Goal: Register for event/course

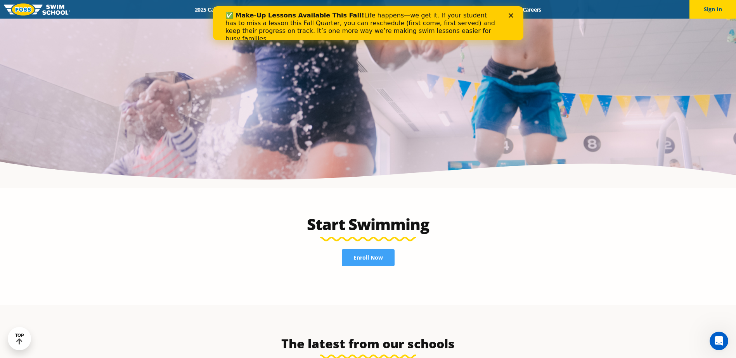
scroll to position [1629, 0]
click at [362, 256] on span "Enroll Now" at bounding box center [367, 258] width 29 height 5
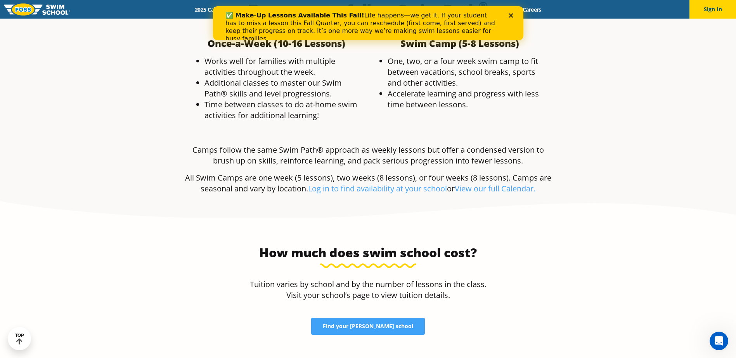
scroll to position [1512, 0]
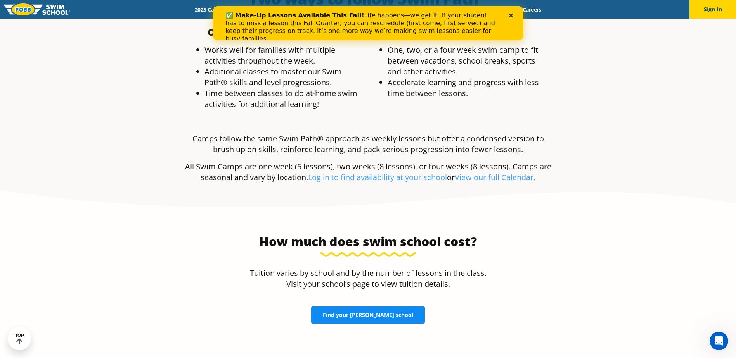
click at [371, 313] on span "Find your [PERSON_NAME] school" at bounding box center [368, 315] width 90 height 5
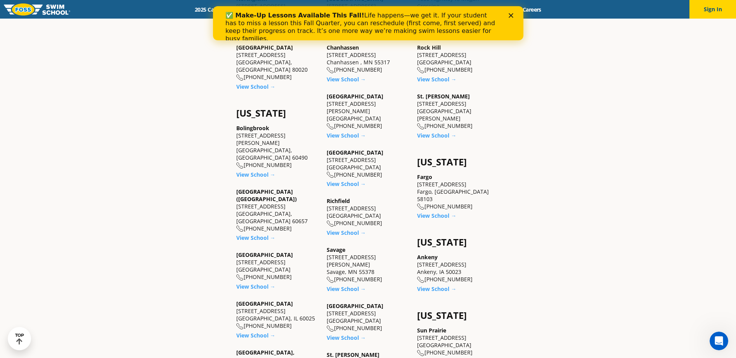
scroll to position [465, 0]
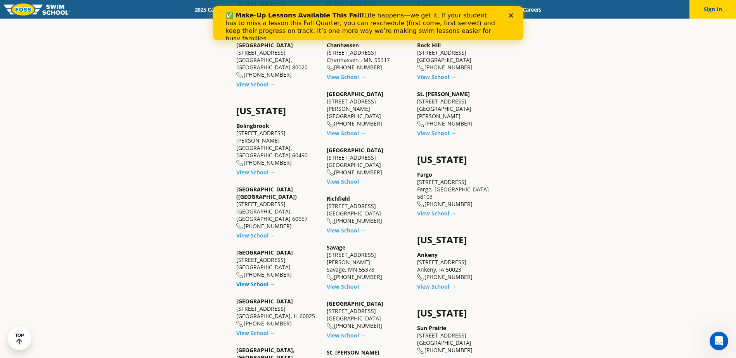
click at [252, 281] on link "View School →" at bounding box center [255, 284] width 39 height 7
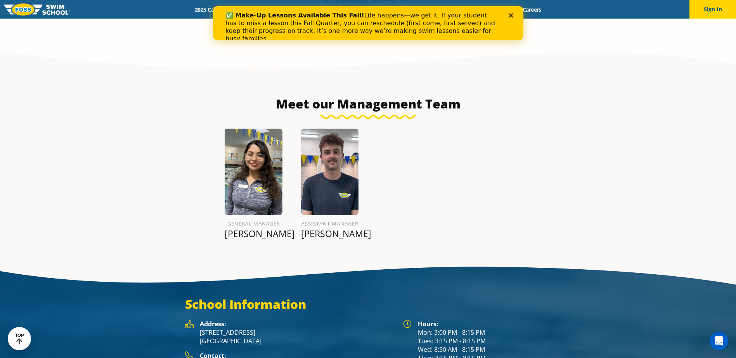
scroll to position [920, 0]
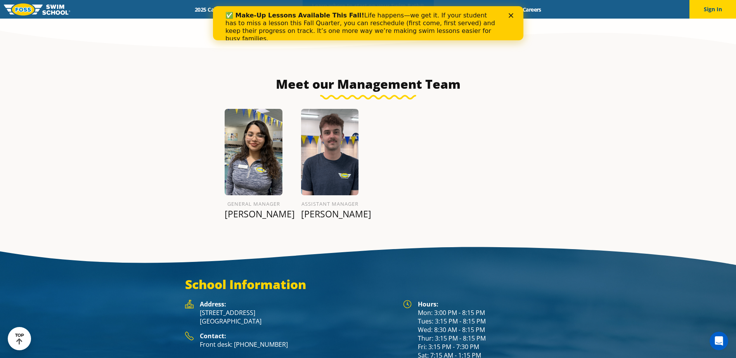
drag, startPoint x: 389, startPoint y: 287, endPoint x: 616, endPoint y: 126, distance: 277.8
click at [616, 126] on section "Meet our Management Team General Manager Alexa C. Assistant Manager Ian M." at bounding box center [368, 148] width 736 height 182
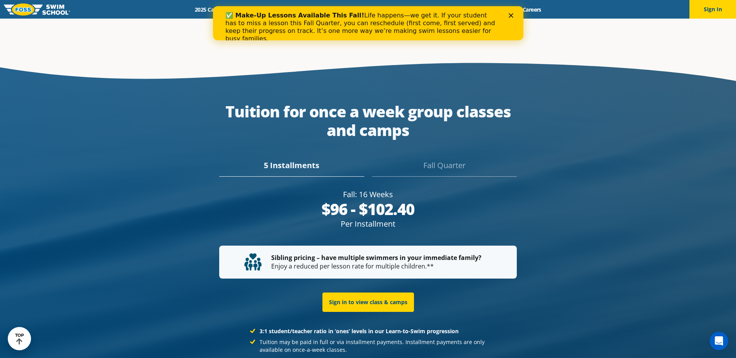
scroll to position [1463, 0]
